Goal: Task Accomplishment & Management: Manage account settings

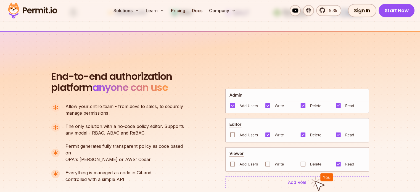
scroll to position [378, 0]
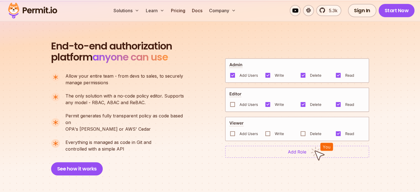
drag, startPoint x: 52, startPoint y: 42, endPoint x: 196, endPoint y: 141, distance: 174.7
click at [196, 141] on div "End-to-end authorization platform anyone can use A no-code authorization platfo…" at bounding box center [210, 108] width 318 height 135
click at [290, 153] on img at bounding box center [297, 151] width 144 height 12
click at [176, 116] on span "Permit generates fully transparent policy as code based on" at bounding box center [126, 118] width 123 height 13
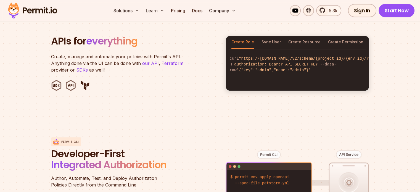
scroll to position [574, 0]
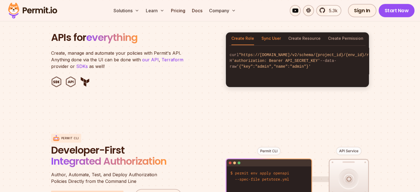
click at [269, 32] on button "Sync User" at bounding box center [270, 38] width 19 height 13
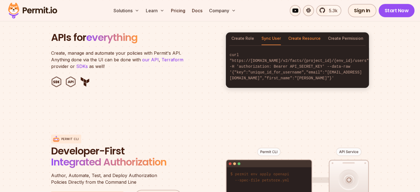
click at [297, 32] on button "Create Resource" at bounding box center [304, 38] width 32 height 13
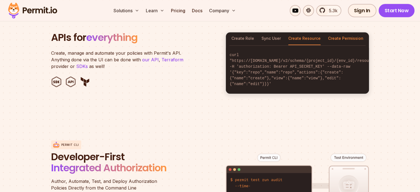
click at [344, 33] on button "Create Permission" at bounding box center [345, 38] width 35 height 13
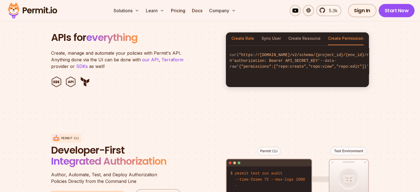
click at [244, 32] on button "Create Role" at bounding box center [242, 38] width 23 height 13
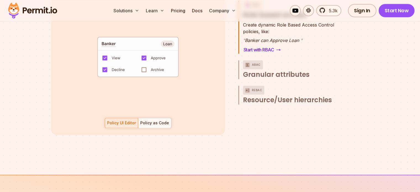
scroll to position [905, 0]
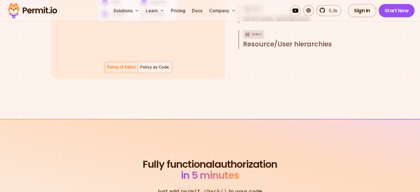
click at [149, 64] on div "Policy as Code" at bounding box center [154, 67] width 29 height 6
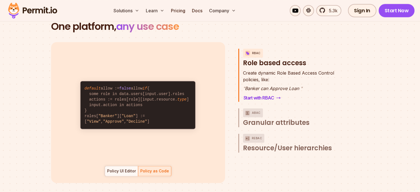
scroll to position [822, 0]
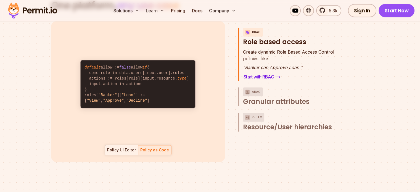
click at [125, 147] on div "Policy UI Editor" at bounding box center [121, 150] width 29 height 6
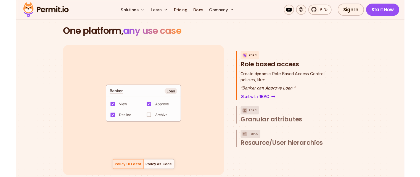
scroll to position [767, 0]
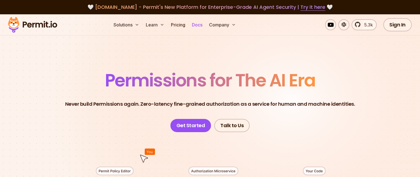
click at [204, 22] on link "Docs" at bounding box center [196, 24] width 15 height 11
click at [204, 25] on link "Docs" at bounding box center [196, 24] width 15 height 11
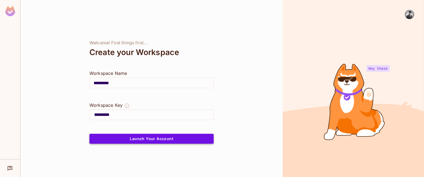
click at [153, 138] on button "Launch Your Account" at bounding box center [151, 139] width 124 height 10
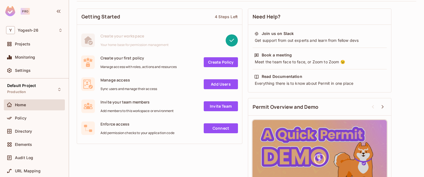
scroll to position [33, 0]
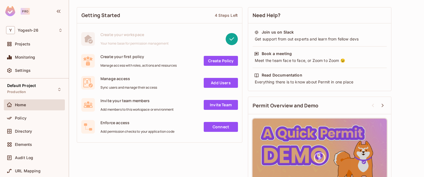
click at [228, 83] on link "Add Users" at bounding box center [221, 83] width 34 height 10
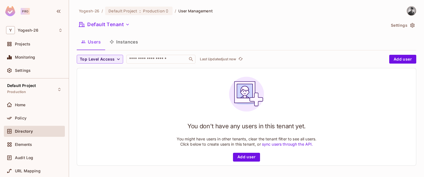
scroll to position [1, 0]
click at [245, 157] on button "Add user" at bounding box center [246, 157] width 27 height 9
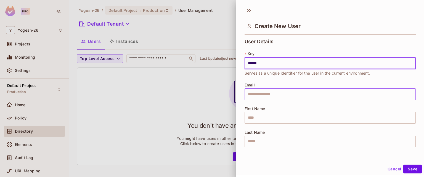
type input "******"
click at [282, 97] on input "text" at bounding box center [329, 95] width 171 height 12
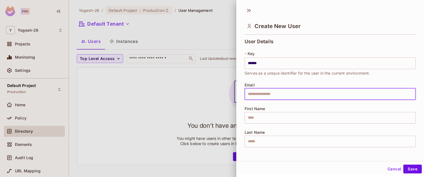
type input "**********"
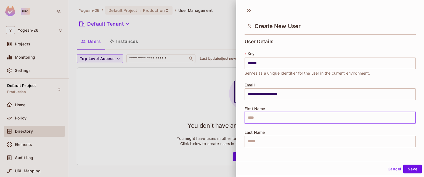
click at [255, 117] on input "text" at bounding box center [329, 118] width 171 height 12
type input "******"
click at [274, 139] on input "text" at bounding box center [329, 142] width 171 height 12
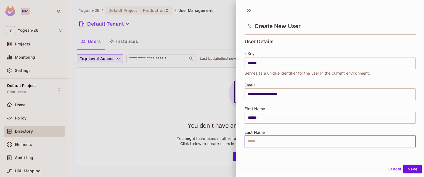
type input "*"
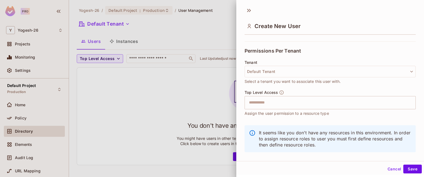
scroll to position [121, 0]
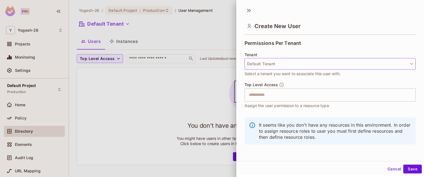
click at [351, 64] on button "Default Tenant" at bounding box center [329, 64] width 171 height 12
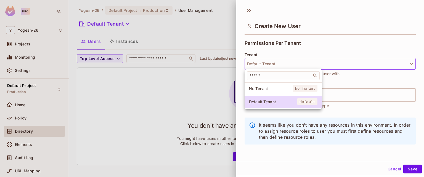
click at [357, 71] on div at bounding box center [212, 88] width 424 height 177
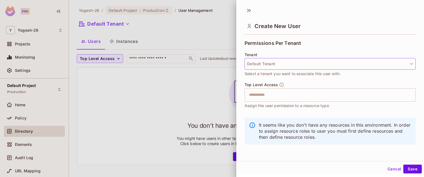
click at [319, 60] on button "Default Tenant" at bounding box center [329, 64] width 171 height 12
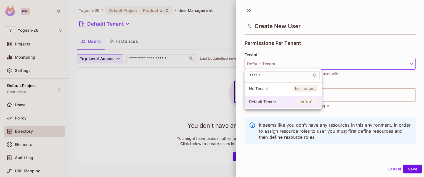
click at [292, 107] on li "Default Tenant default" at bounding box center [282, 102] width 77 height 12
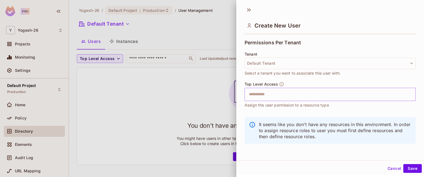
scroll to position [1, 0]
click at [407, 168] on button "Save" at bounding box center [412, 168] width 18 height 9
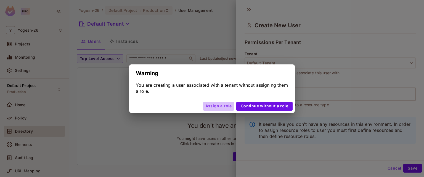
click at [221, 106] on button "Assign a role" at bounding box center [218, 106] width 31 height 9
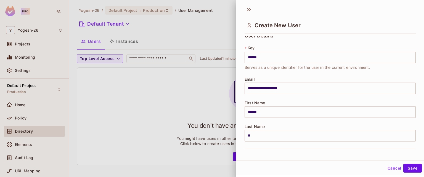
scroll to position [0, 0]
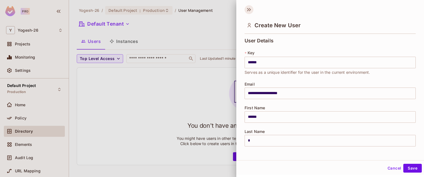
click at [249, 10] on icon at bounding box center [248, 9] width 9 height 9
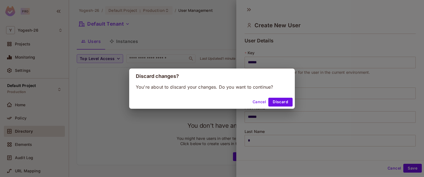
click at [258, 100] on button "Cancel" at bounding box center [259, 102] width 18 height 9
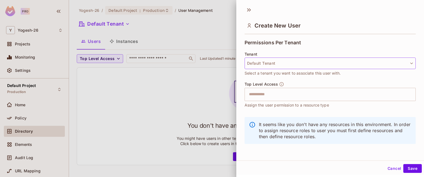
scroll to position [1, 0]
click at [256, 93] on input "text" at bounding box center [324, 94] width 159 height 11
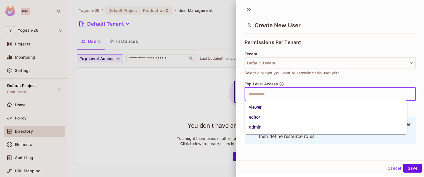
click at [266, 108] on li "viewer" at bounding box center [325, 108] width 163 height 10
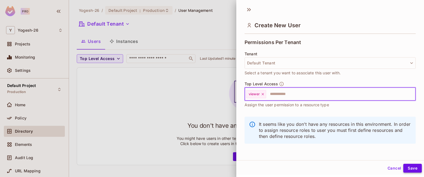
click at [406, 169] on button "Save" at bounding box center [412, 168] width 18 height 9
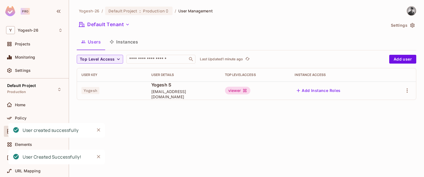
scroll to position [0, 0]
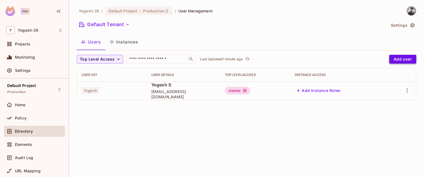
click at [394, 56] on button "Add user" at bounding box center [402, 59] width 27 height 9
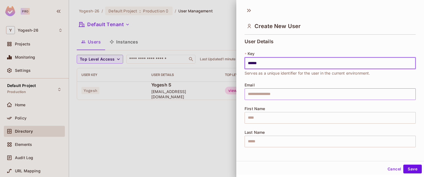
type input "******"
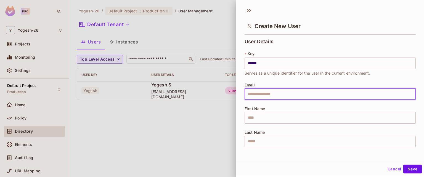
drag, startPoint x: 282, startPoint y: 91, endPoint x: 282, endPoint y: 94, distance: 3.3
click at [282, 90] on input "text" at bounding box center [329, 95] width 171 height 12
type input "**********"
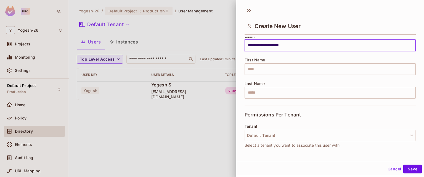
scroll to position [28, 0]
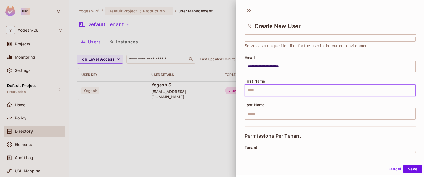
click at [272, 86] on input "text" at bounding box center [329, 91] width 171 height 12
type input "*"
type input "******"
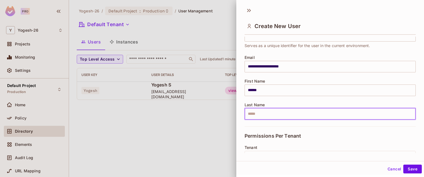
click at [259, 111] on input "text" at bounding box center [329, 114] width 171 height 12
type input "*"
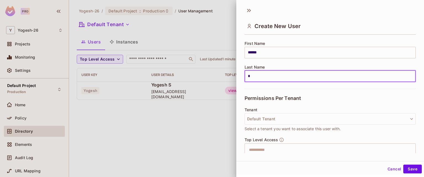
scroll to position [83, 0]
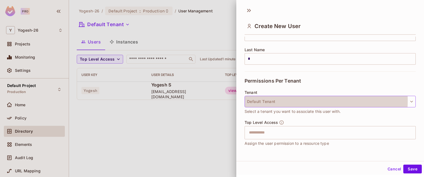
click at [275, 100] on button "Default Tenant" at bounding box center [329, 102] width 171 height 12
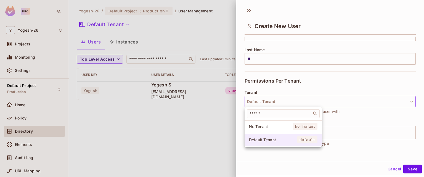
click at [269, 138] on span "Default Tenant" at bounding box center [273, 139] width 48 height 5
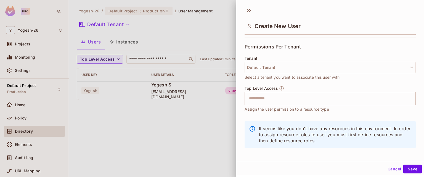
scroll to position [121, 0]
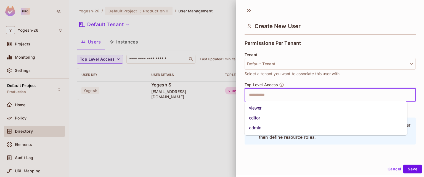
click at [262, 92] on input "text" at bounding box center [324, 95] width 159 height 11
click at [264, 127] on li "admin" at bounding box center [325, 128] width 163 height 10
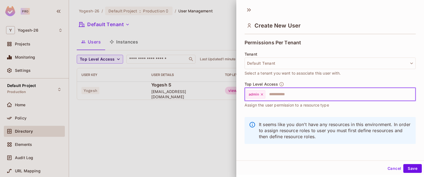
scroll to position [1, 0]
click at [409, 169] on button "Save" at bounding box center [412, 168] width 18 height 9
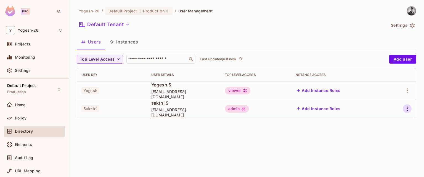
click at [406, 109] on icon "button" at bounding box center [407, 109] width 7 height 7
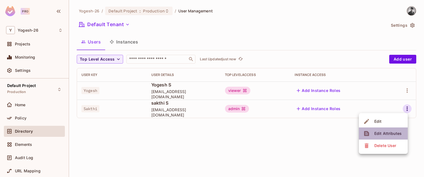
click at [384, 132] on div "Edit Attributes" at bounding box center [387, 134] width 27 height 6
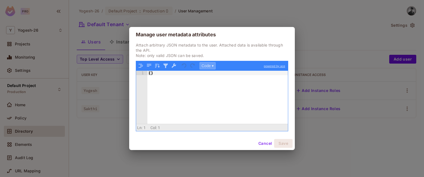
click at [212, 66] on button "Code ▾" at bounding box center [207, 65] width 16 height 7
click at [212, 66] on div "Code Tree" at bounding box center [207, 65] width 17 height 7
click at [212, 65] on div "Code Tree" at bounding box center [207, 65] width 17 height 7
click at [224, 52] on p "Attach arbitrary JSON metadata to the user. Attached data is available through …" at bounding box center [212, 50] width 152 height 16
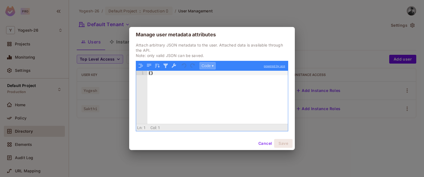
click at [212, 64] on button "Code ▾" at bounding box center [207, 65] width 16 height 7
click at [211, 66] on div "Code Tree" at bounding box center [207, 65] width 17 height 7
click at [215, 56] on p "Attach arbitrary JSON metadata to the user. Attached data is available through …" at bounding box center [212, 50] width 152 height 16
click at [212, 65] on button "Code ▾" at bounding box center [207, 65] width 16 height 7
click at [218, 50] on p "Attach arbitrary JSON metadata to the user. Attached data is available through …" at bounding box center [212, 50] width 152 height 16
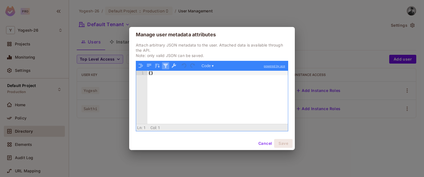
click at [161, 63] on div "Code ▾ powered by ace 1 { } XXXXXXXXXXXXXXXXXXXXXXXXXXXXXXXXXXXXXXXXXXXXXXXXXX …" at bounding box center [212, 96] width 152 height 71
click at [262, 143] on button "Cancel" at bounding box center [265, 143] width 18 height 9
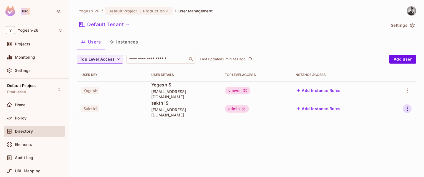
click at [407, 111] on icon "button" at bounding box center [407, 109] width 7 height 7
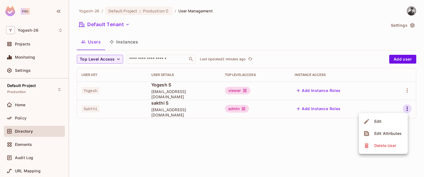
click at [407, 92] on div at bounding box center [212, 88] width 424 height 177
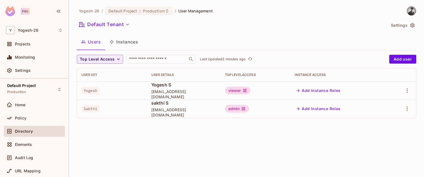
click at [407, 92] on icon "button" at bounding box center [407, 90] width 7 height 7
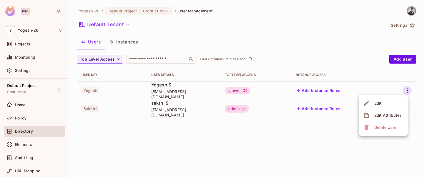
drag, startPoint x: 177, startPoint y: 11, endPoint x: 204, endPoint y: 10, distance: 26.5
click at [204, 10] on div at bounding box center [212, 88] width 424 height 177
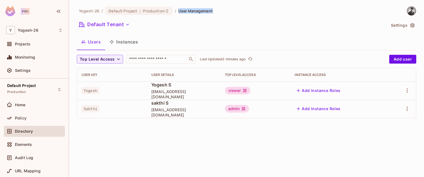
drag, startPoint x: 212, startPoint y: 10, endPoint x: 174, endPoint y: 12, distance: 37.8
click at [174, 12] on div "Yogesh-26 / Default Project : Production / User Management" at bounding box center [246, 11] width 339 height 10
click at [185, 26] on div "Default Tenant" at bounding box center [231, 25] width 309 height 10
click at [410, 24] on icon "button" at bounding box center [412, 25] width 4 height 5
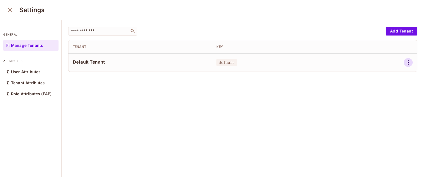
click at [405, 62] on icon "button" at bounding box center [408, 62] width 7 height 7
click at [401, 62] on div at bounding box center [212, 88] width 424 height 177
click at [385, 31] on button "Add Tenant" at bounding box center [401, 31] width 32 height 9
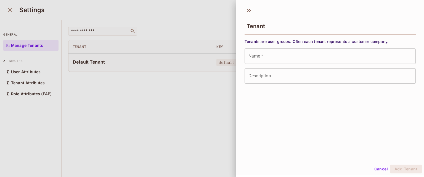
scroll to position [1, 0]
drag, startPoint x: 258, startPoint y: 58, endPoint x: 258, endPoint y: 48, distance: 9.9
click at [258, 58] on input "Name   *" at bounding box center [329, 55] width 171 height 15
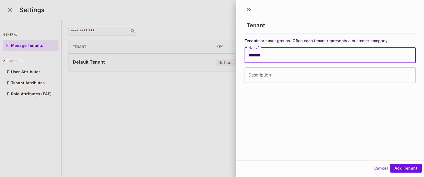
type input "*******"
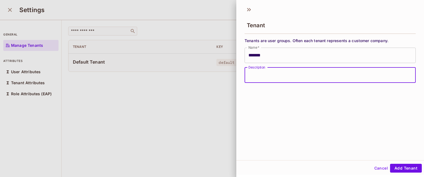
click at [261, 73] on input "Description" at bounding box center [329, 75] width 171 height 15
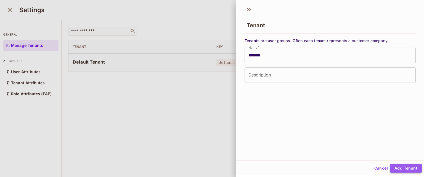
click at [400, 166] on button "Add Tenant" at bounding box center [406, 168] width 32 height 9
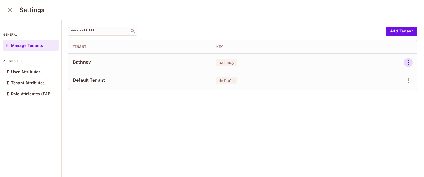
click at [405, 65] on icon "button" at bounding box center [408, 62] width 7 height 7
click at [401, 88] on div at bounding box center [212, 88] width 424 height 177
click at [405, 80] on icon "button" at bounding box center [408, 81] width 7 height 7
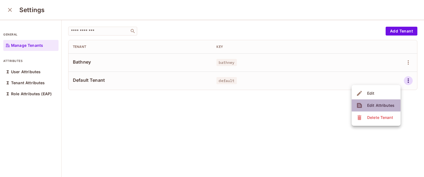
click at [375, 106] on div "Edit Attributes" at bounding box center [380, 106] width 27 height 6
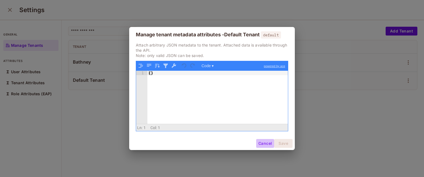
click at [262, 144] on button "Cancel" at bounding box center [265, 143] width 18 height 9
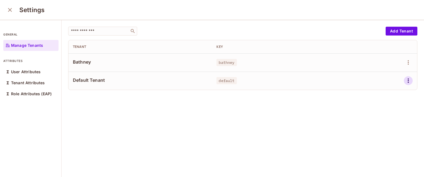
click at [405, 81] on icon "button" at bounding box center [408, 81] width 7 height 7
drag, startPoint x: 381, startPoint y: 107, endPoint x: 408, endPoint y: 58, distance: 55.8
click at [410, 63] on div "Edit Edit Attributes Delete Tenant" at bounding box center [212, 88] width 424 height 177
click at [411, 57] on div at bounding box center [212, 88] width 424 height 177
click at [28, 95] on p "Role Attributes (EAP)" at bounding box center [31, 94] width 41 height 4
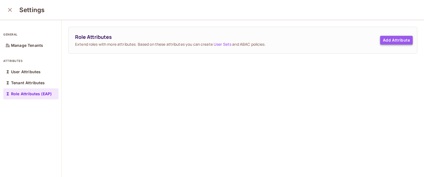
click at [380, 40] on button "Add Attribute" at bounding box center [396, 40] width 33 height 9
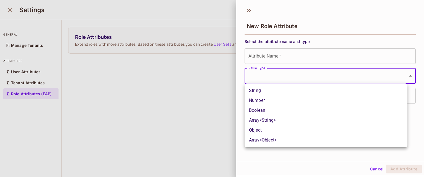
click at [373, 71] on body "Pro Y Yogesh-26 Projects Monitoring Settings Default Project Production Home Po…" at bounding box center [212, 88] width 424 height 177
click at [373, 71] on div at bounding box center [212, 88] width 424 height 177
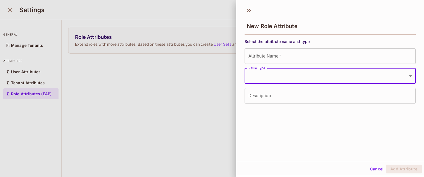
click at [269, 56] on input "Attribute Name   *" at bounding box center [329, 56] width 171 height 15
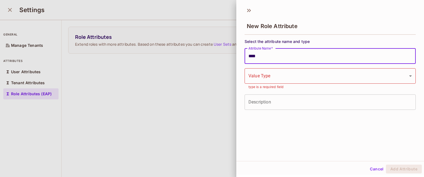
click at [354, 75] on body "Pro Y Yogesh-26 Projects Monitoring Settings Default Project Production Home Po…" at bounding box center [212, 88] width 424 height 177
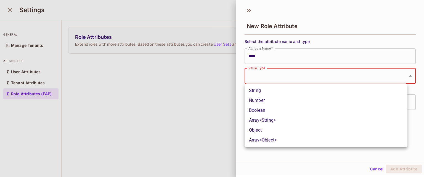
click at [259, 53] on div at bounding box center [212, 88] width 424 height 177
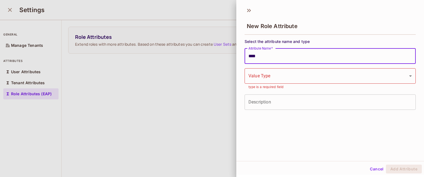
drag, startPoint x: 258, startPoint y: 54, endPoint x: 250, endPoint y: 57, distance: 8.5
click at [255, 57] on input "****" at bounding box center [329, 56] width 171 height 15
click at [257, 56] on input "****" at bounding box center [329, 56] width 171 height 15
drag, startPoint x: 249, startPoint y: 57, endPoint x: 259, endPoint y: 57, distance: 10.8
click at [261, 57] on input "****" at bounding box center [329, 56] width 171 height 15
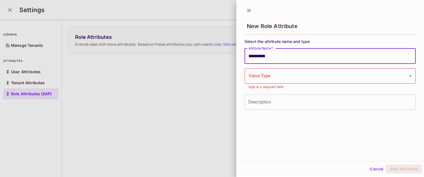
type input "**********"
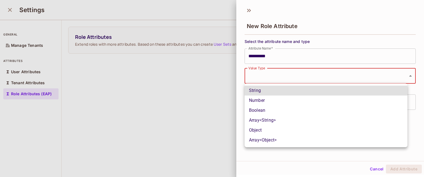
click at [269, 79] on body "**********" at bounding box center [212, 88] width 424 height 177
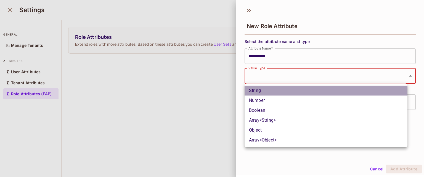
click at [266, 91] on li "String" at bounding box center [325, 91] width 163 height 10
type input "******"
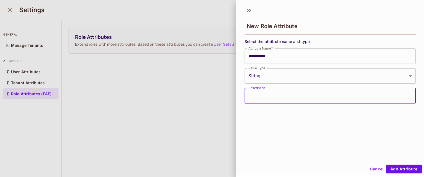
click at [270, 98] on input "Description" at bounding box center [329, 95] width 171 height 15
type input "******"
click at [398, 168] on button "Add Attribute" at bounding box center [404, 169] width 36 height 9
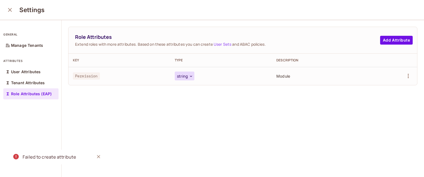
click at [189, 76] on icon "button" at bounding box center [191, 76] width 4 height 4
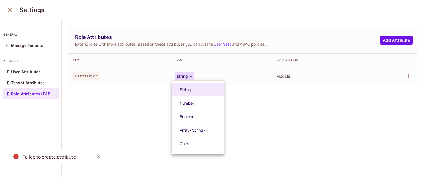
click at [189, 76] on div at bounding box center [212, 88] width 424 height 177
